Goal: Check status

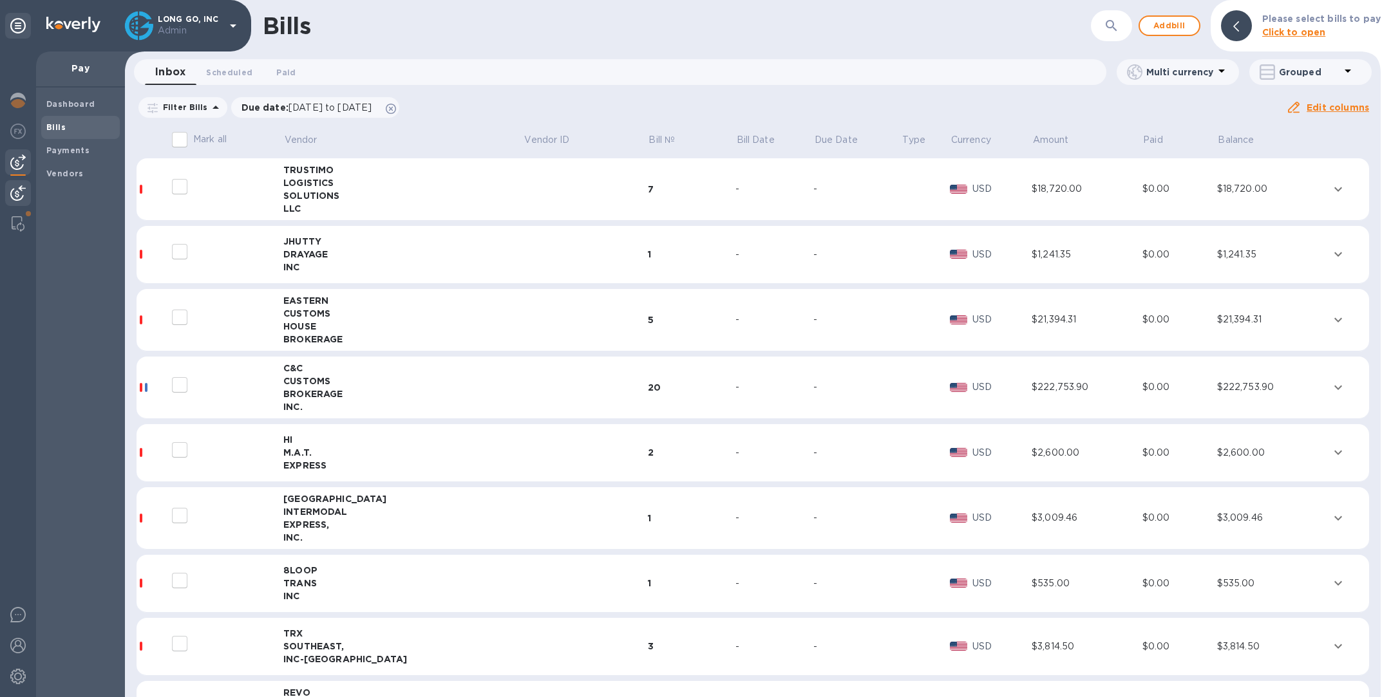
click at [19, 193] on img at bounding box center [17, 192] width 15 height 15
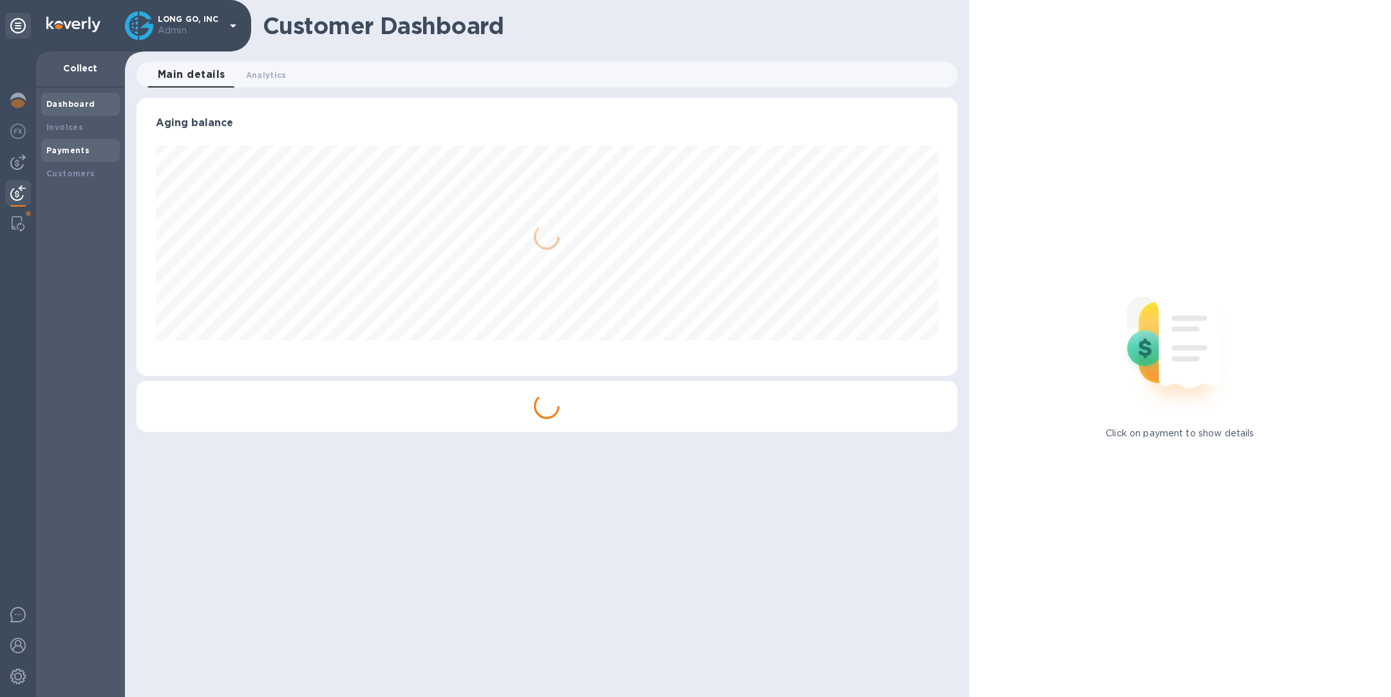
scroll to position [278, 820]
click at [62, 148] on b "Payments" at bounding box center [67, 151] width 43 height 10
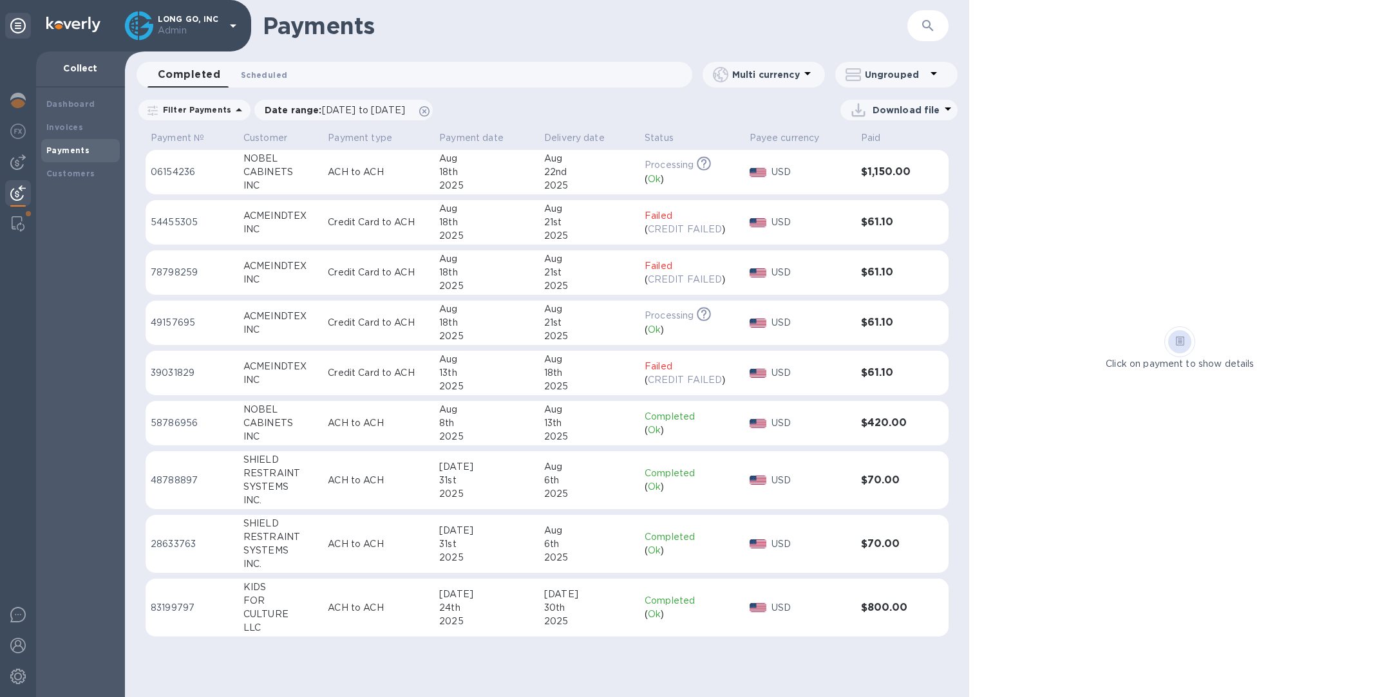
click at [261, 76] on span "Scheduled 0" at bounding box center [264, 75] width 46 height 14
